Goal: Complete application form

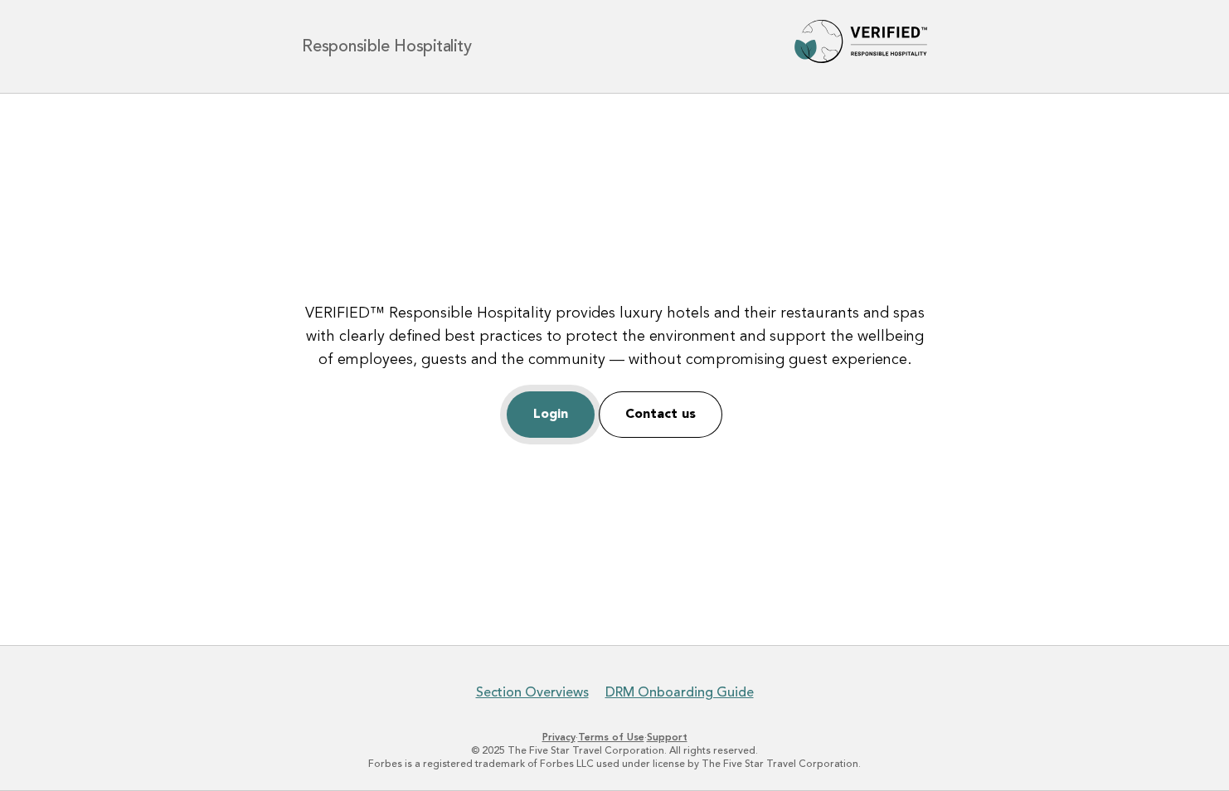
click at [548, 415] on link "Login" at bounding box center [551, 414] width 88 height 46
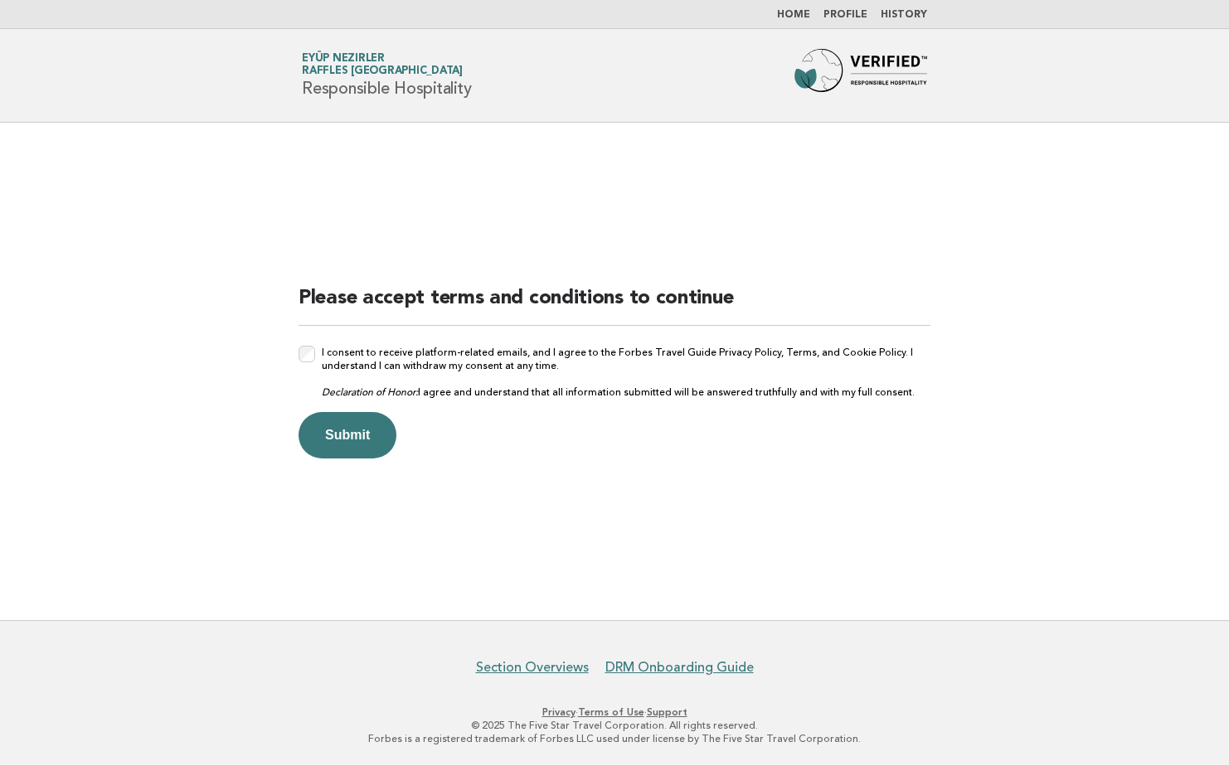
click at [303, 363] on div "I consent to receive platform-related emails, and I agree to the Forbes Travel …" at bounding box center [614, 372] width 632 height 53
click at [346, 440] on button "Submit" at bounding box center [347, 435] width 98 height 46
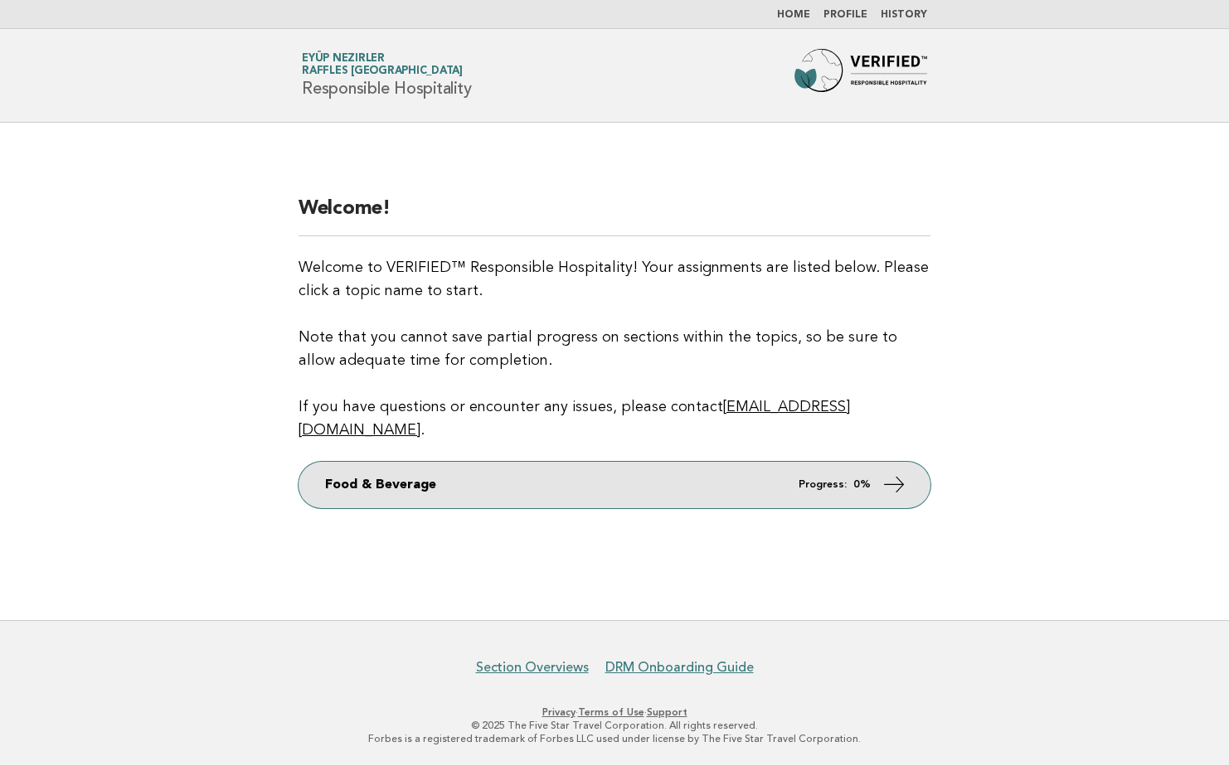
click at [888, 473] on icon at bounding box center [894, 484] width 24 height 24
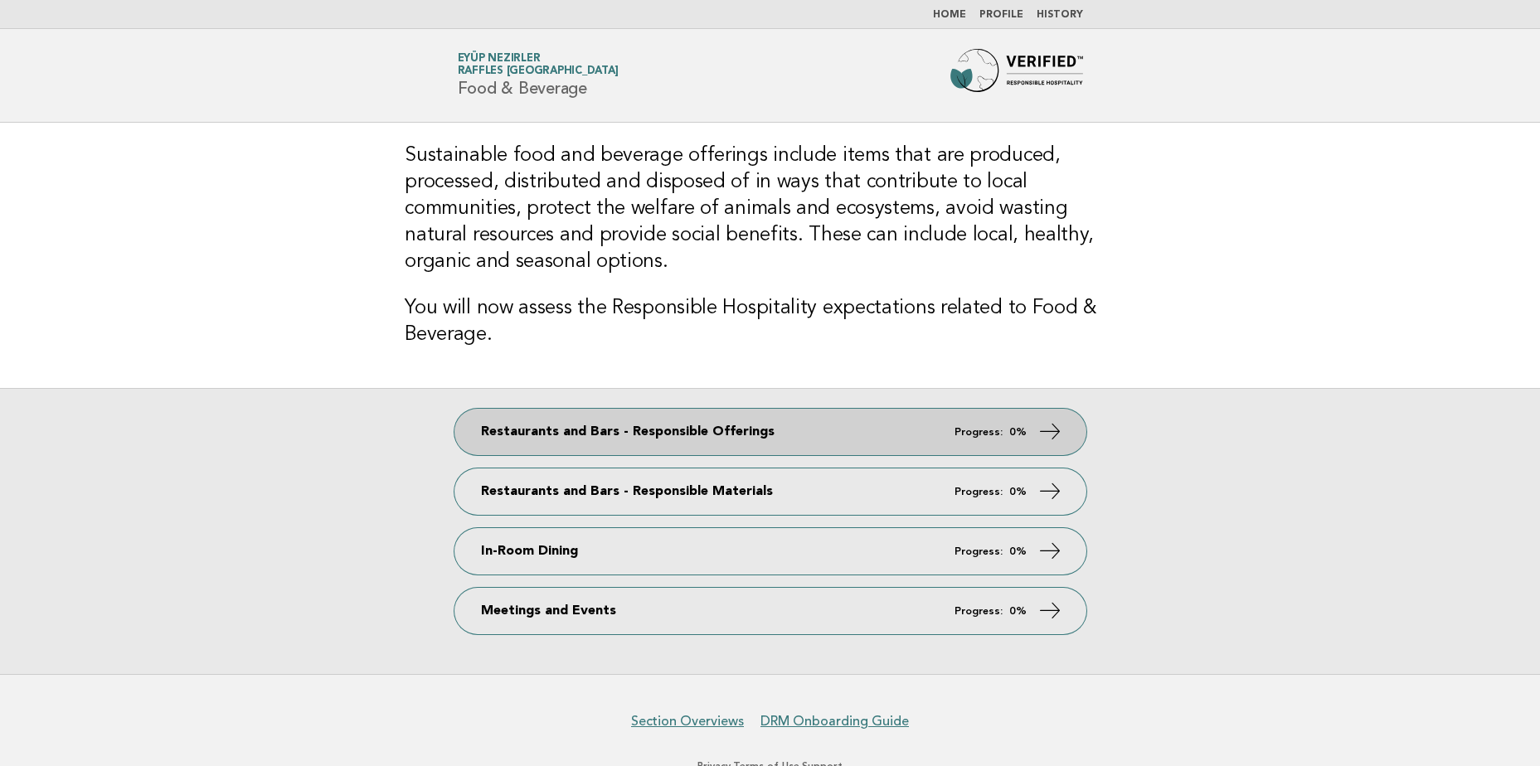
click at [732, 409] on link "Restaurants and Bars - Responsible Offerings Progress: 0%" at bounding box center [770, 432] width 632 height 46
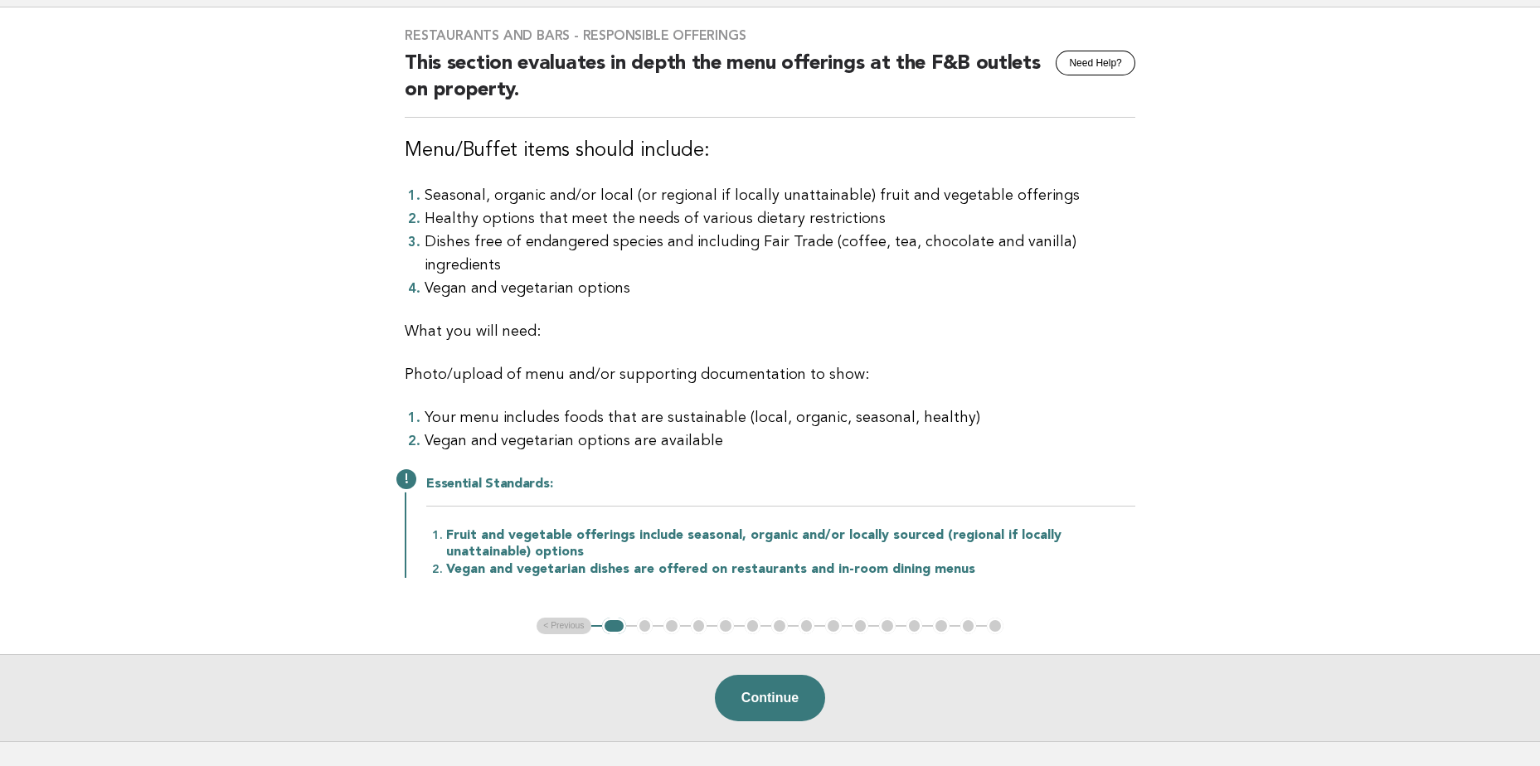
scroll to position [166, 0]
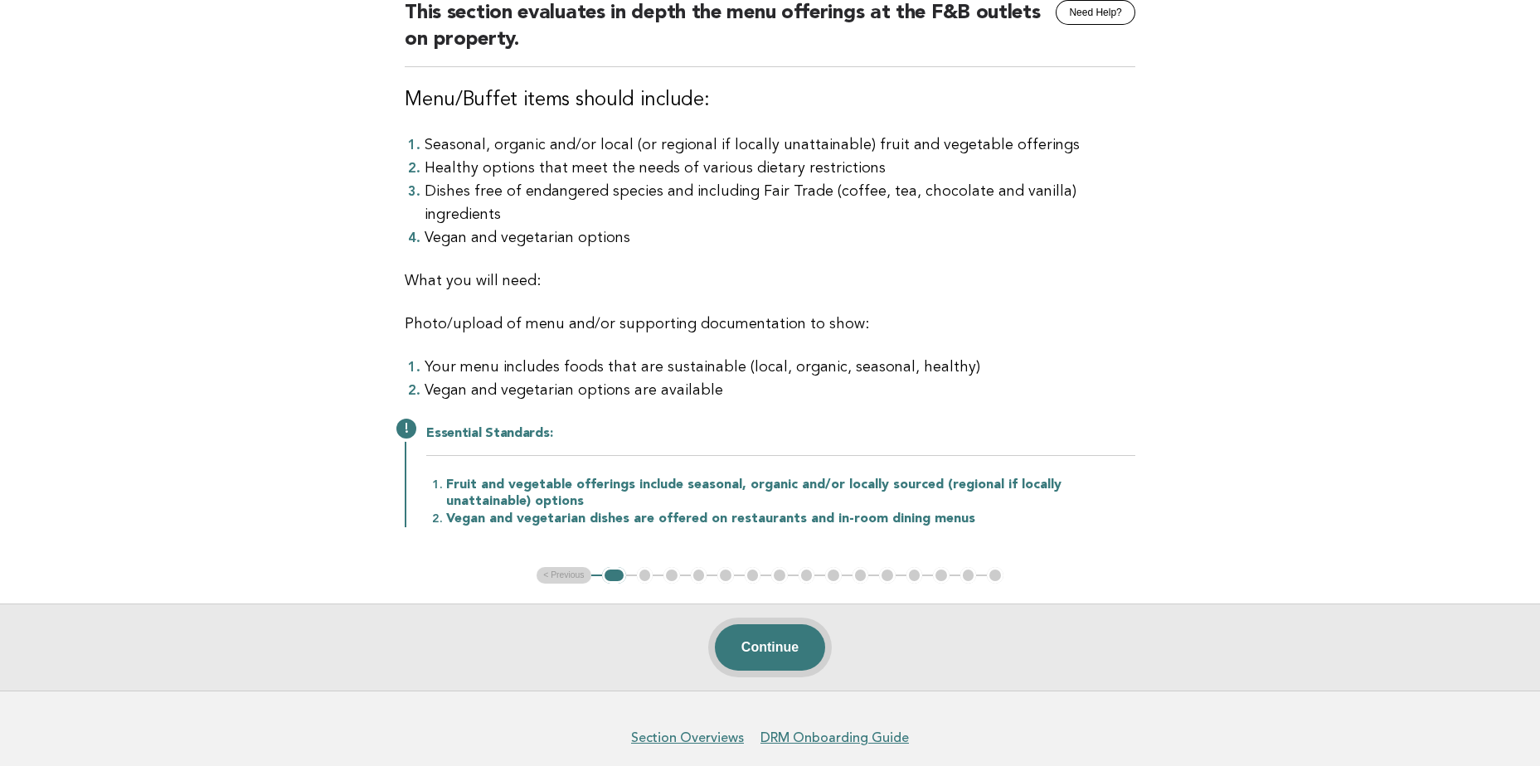
click at [750, 624] on button "Continue" at bounding box center [770, 647] width 110 height 46
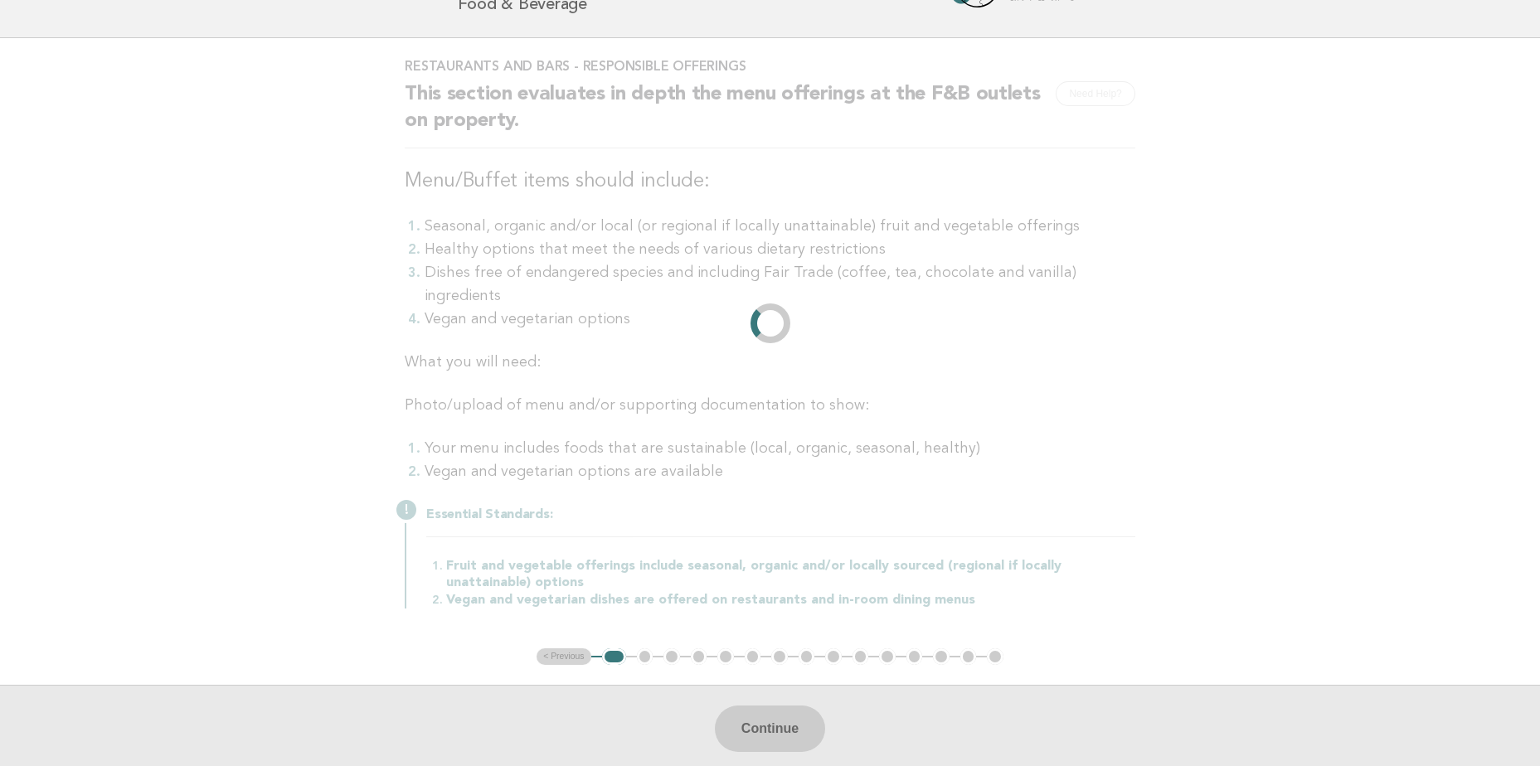
scroll to position [0, 0]
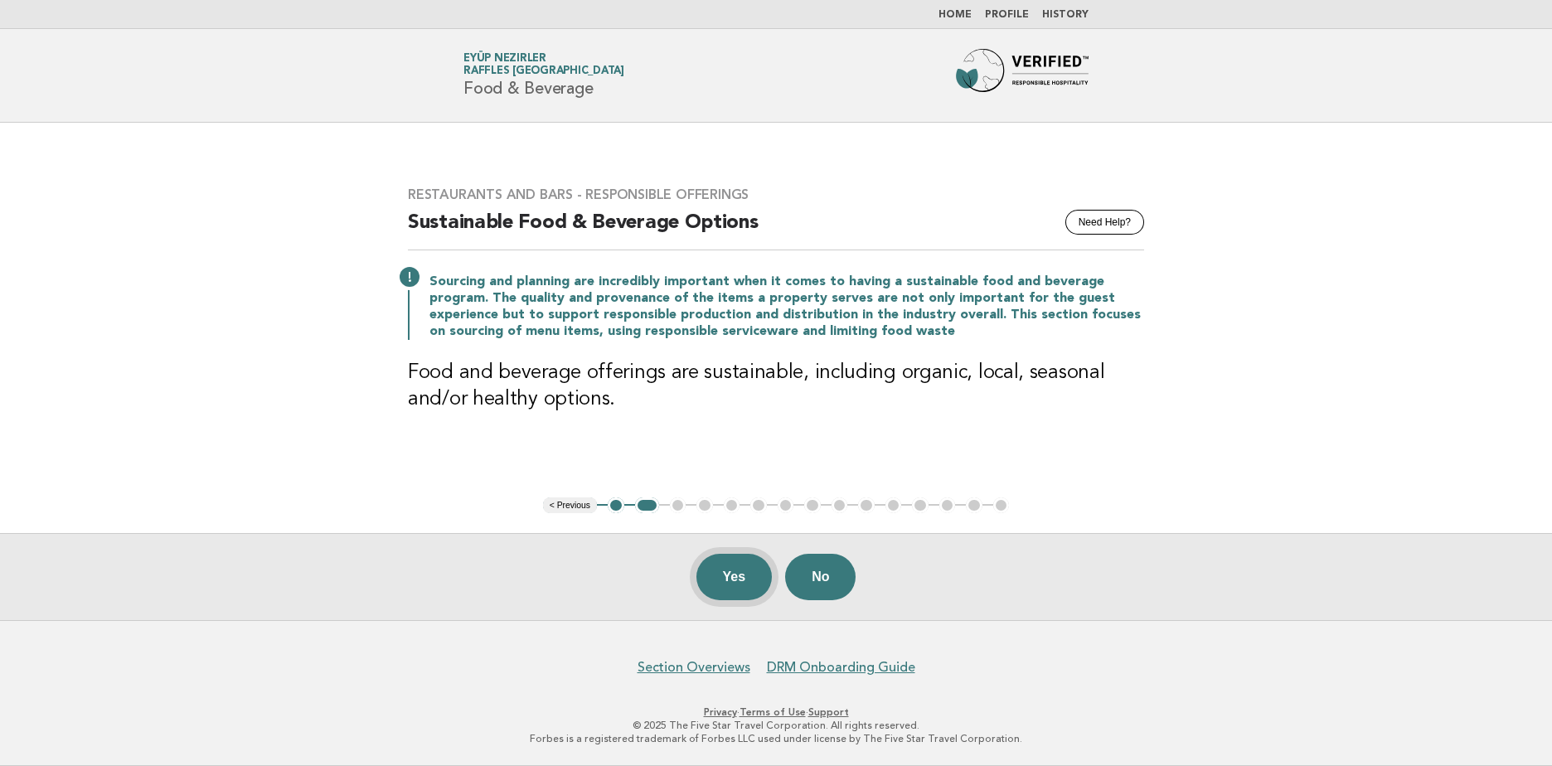
click at [725, 586] on button "Yes" at bounding box center [734, 577] width 76 height 46
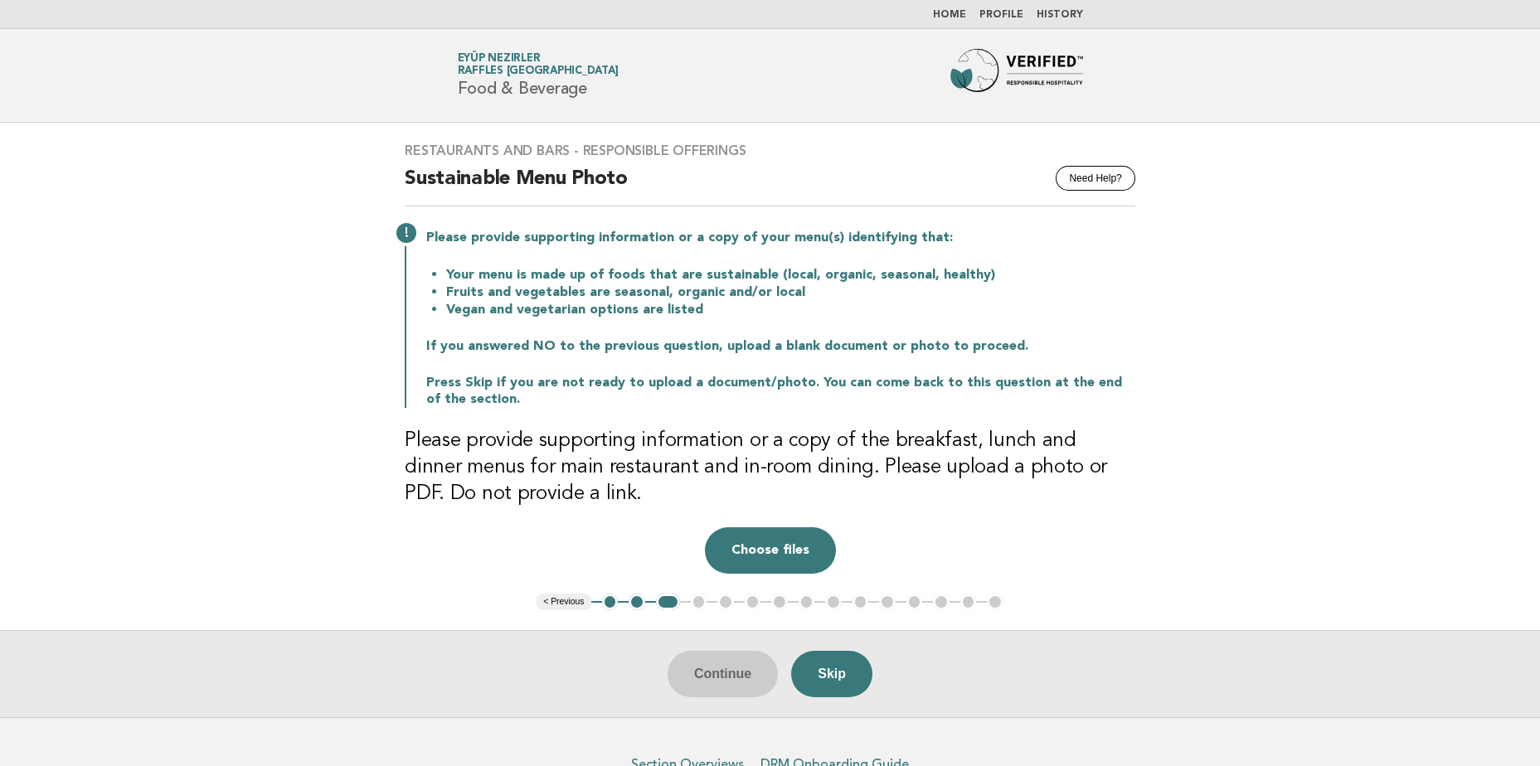
click at [573, 603] on button "< Previous" at bounding box center [563, 602] width 54 height 17
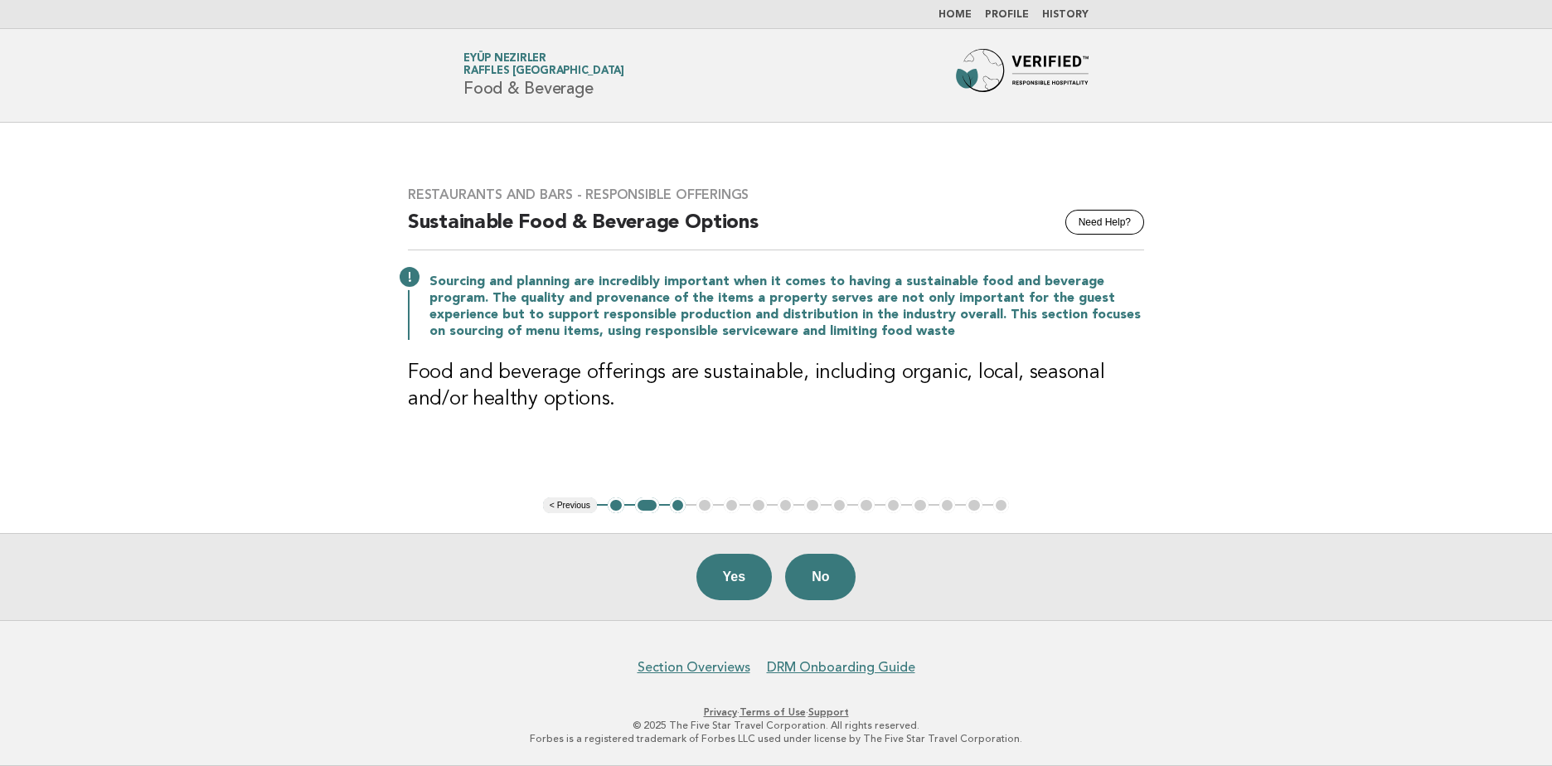
click at [560, 503] on button "< Previous" at bounding box center [570, 505] width 54 height 17
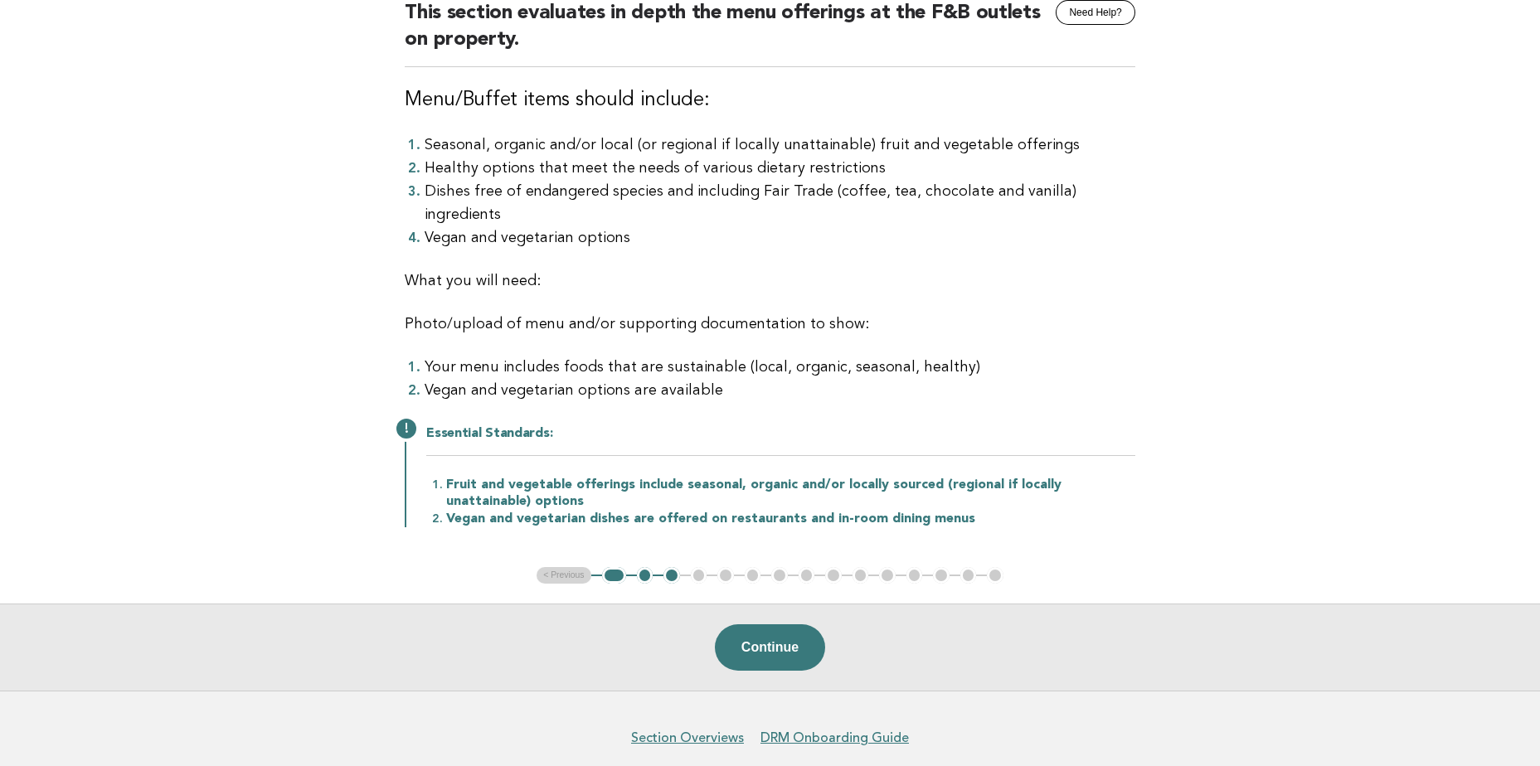
scroll to position [83, 0]
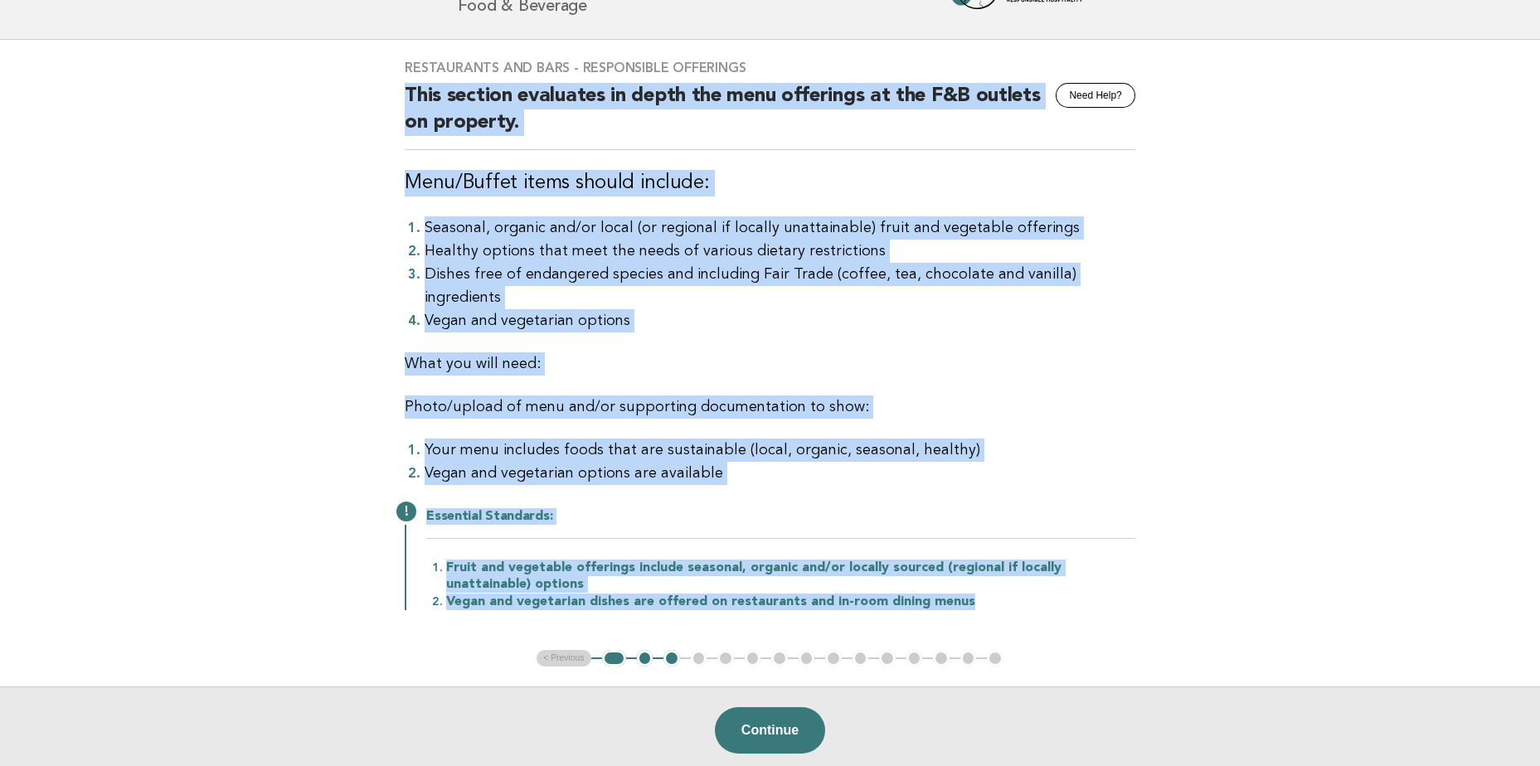
drag, startPoint x: 405, startPoint y: 89, endPoint x: 1094, endPoint y: 571, distance: 841.2
click at [1094, 571] on div "Restaurants and Bars - Responsible Offerings Need Help? This section evaluates …" at bounding box center [770, 345] width 770 height 610
copy div "This section evaluates in depth the menu offerings at the F&B outlets on proper…"
